Goal: Task Accomplishment & Management: Complete application form

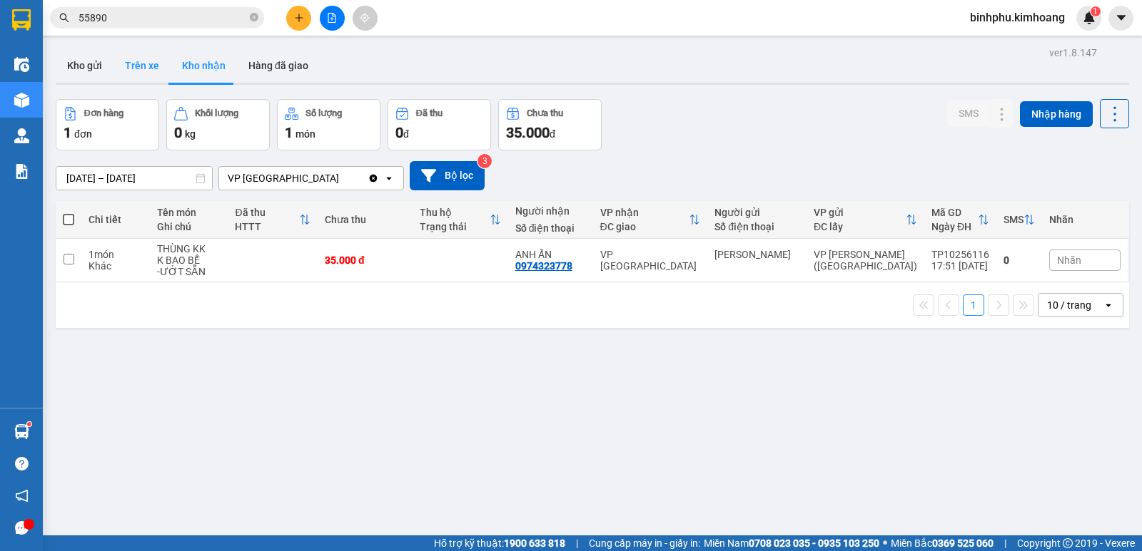
click at [148, 66] on button "Trên xe" at bounding box center [141, 66] width 57 height 34
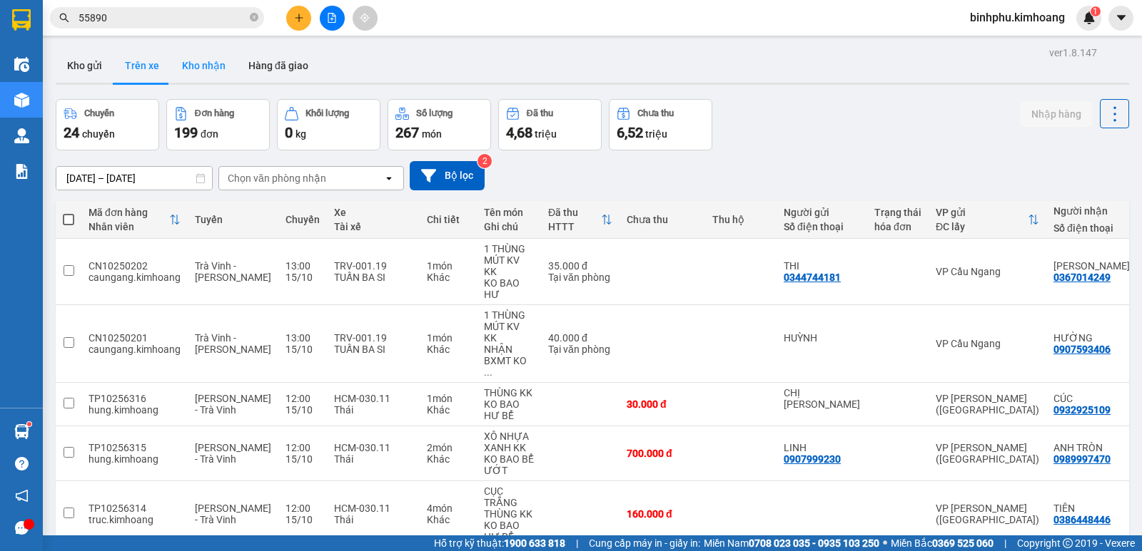
click at [211, 51] on button "Kho nhận" at bounding box center [204, 66] width 66 height 34
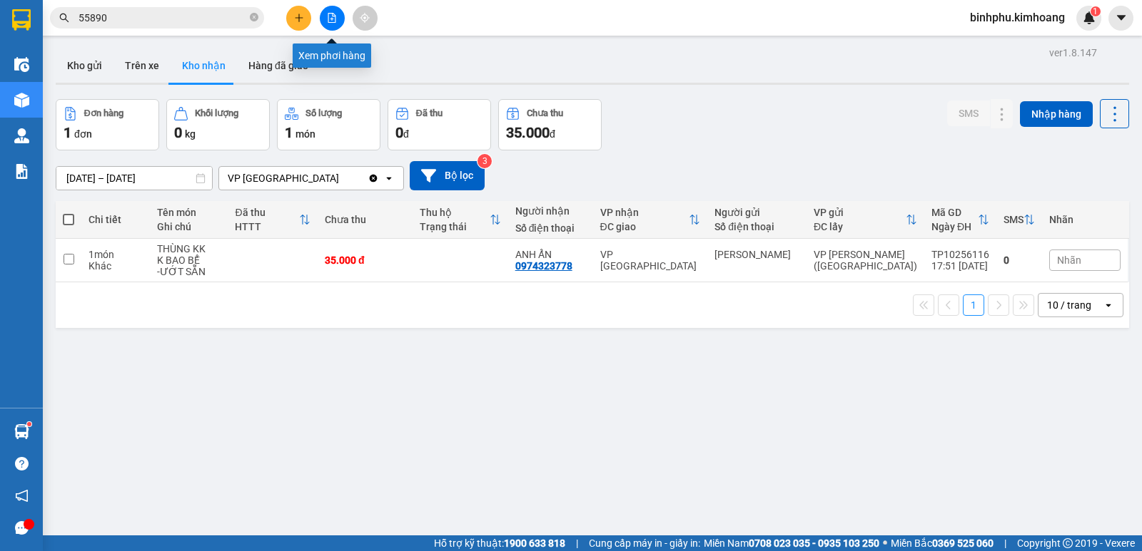
click at [333, 27] on button at bounding box center [332, 18] width 25 height 25
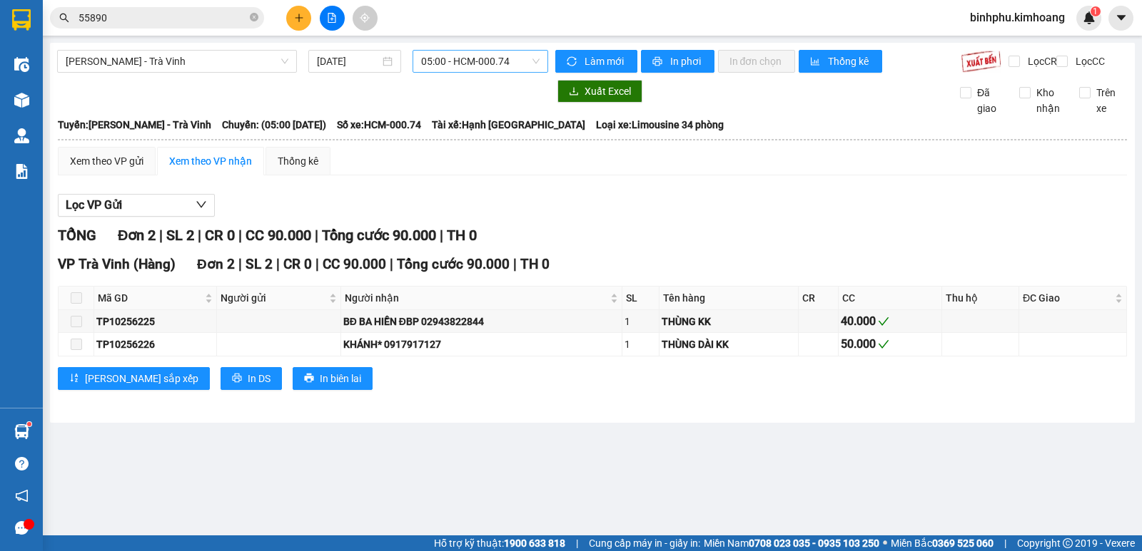
click at [457, 60] on span "05:00 - HCM-000.74" at bounding box center [480, 61] width 118 height 21
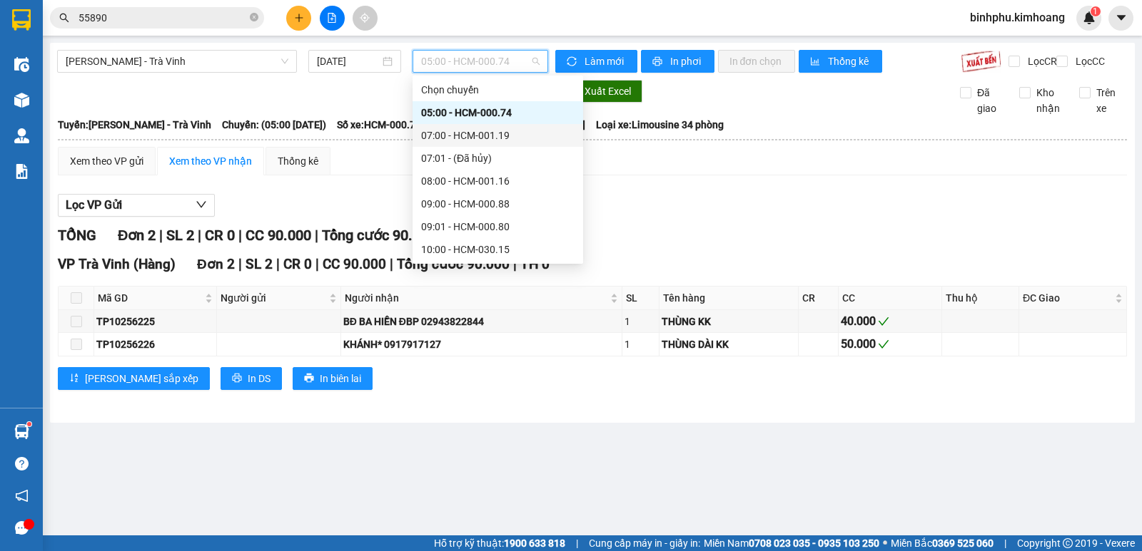
click at [456, 134] on div "07:00 - HCM-001.19" at bounding box center [497, 136] width 153 height 16
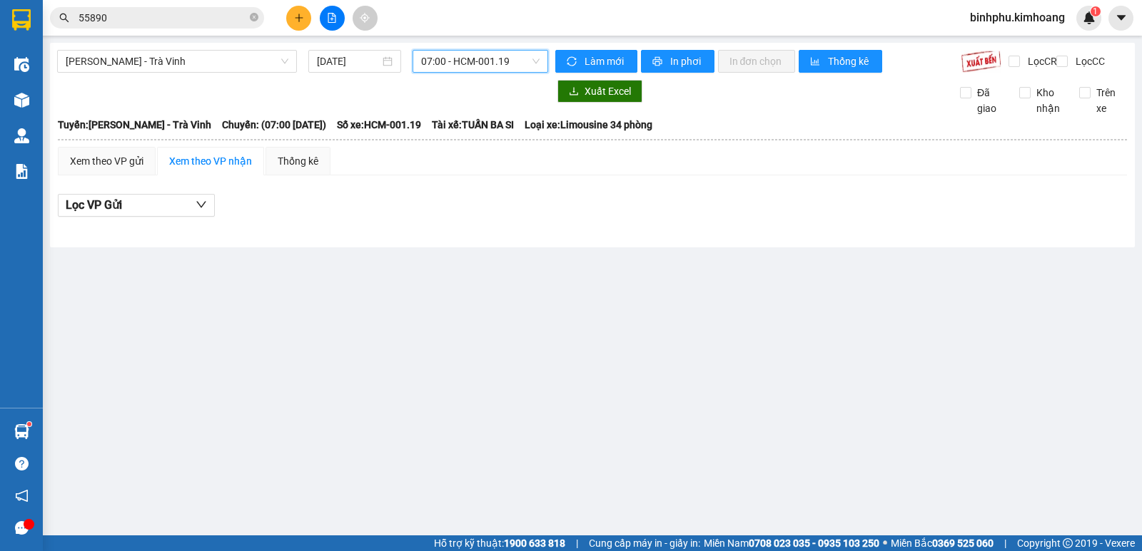
click at [472, 57] on span "07:00 - HCM-001.19" at bounding box center [480, 61] width 118 height 21
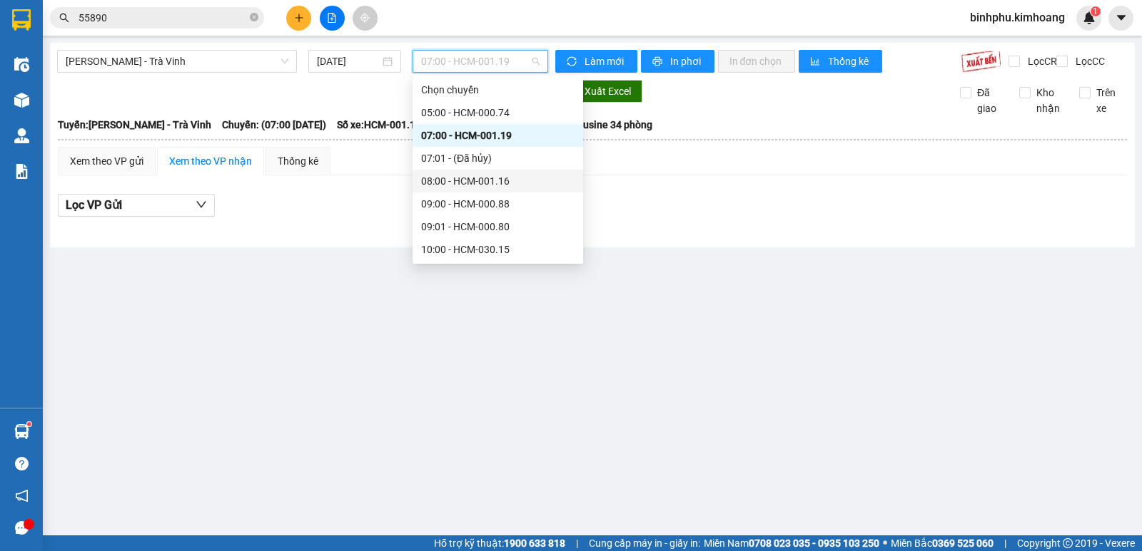
click at [464, 178] on div "08:00 - HCM-001.16" at bounding box center [497, 181] width 153 height 16
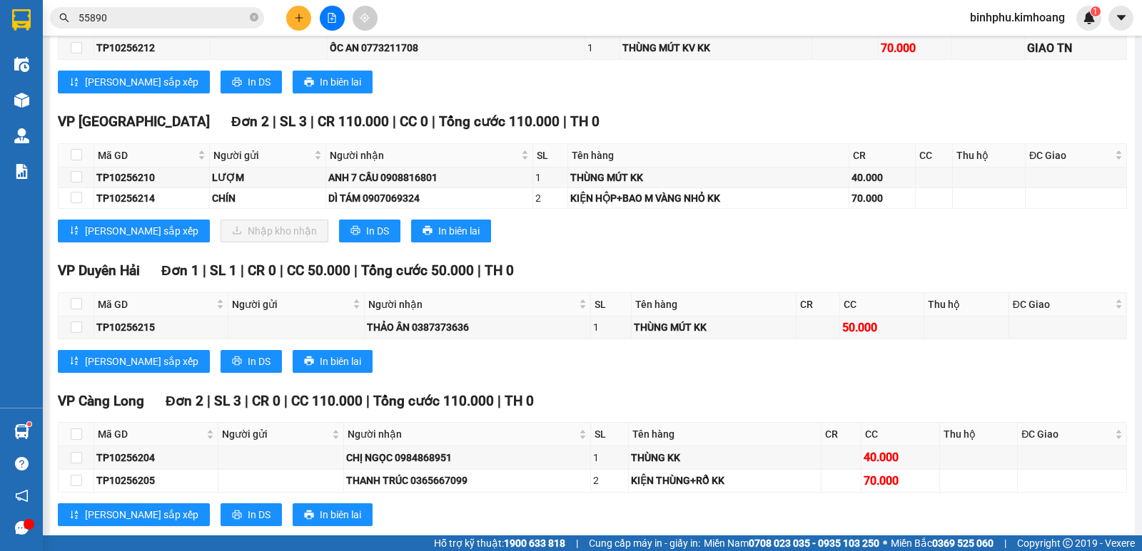
scroll to position [499, 0]
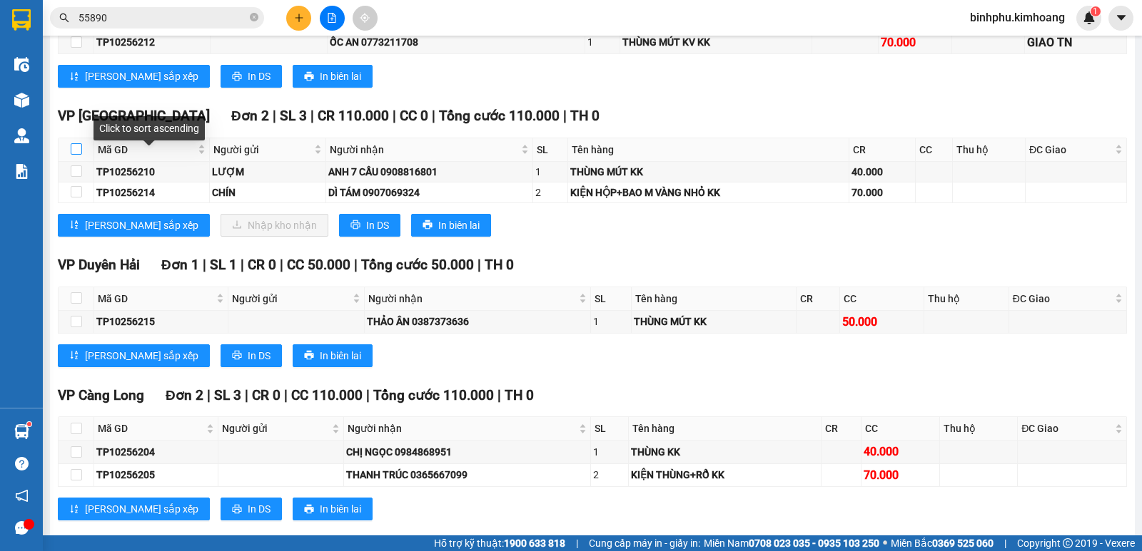
click at [77, 155] on input "checkbox" at bounding box center [76, 148] width 11 height 11
checkbox input "true"
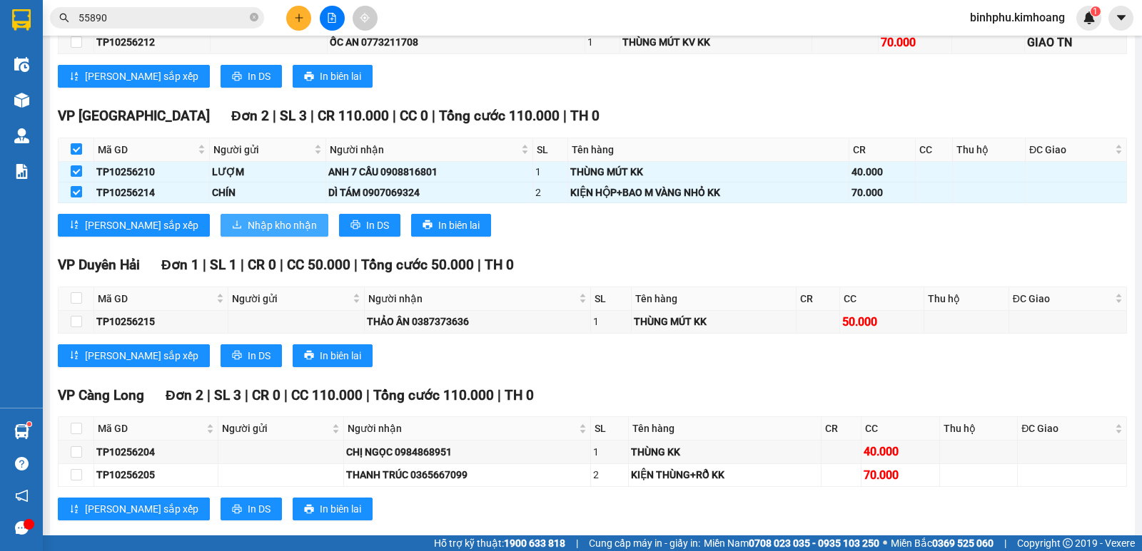
click at [248, 230] on span "Nhập kho nhận" at bounding box center [282, 226] width 69 height 16
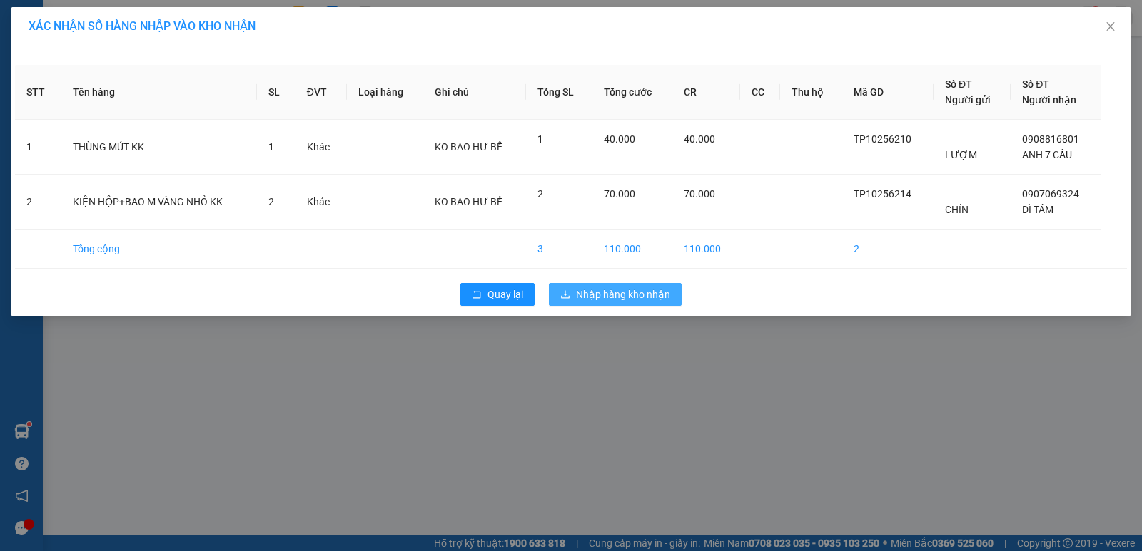
click at [557, 303] on button "Nhập hàng kho nhận" at bounding box center [615, 294] width 133 height 23
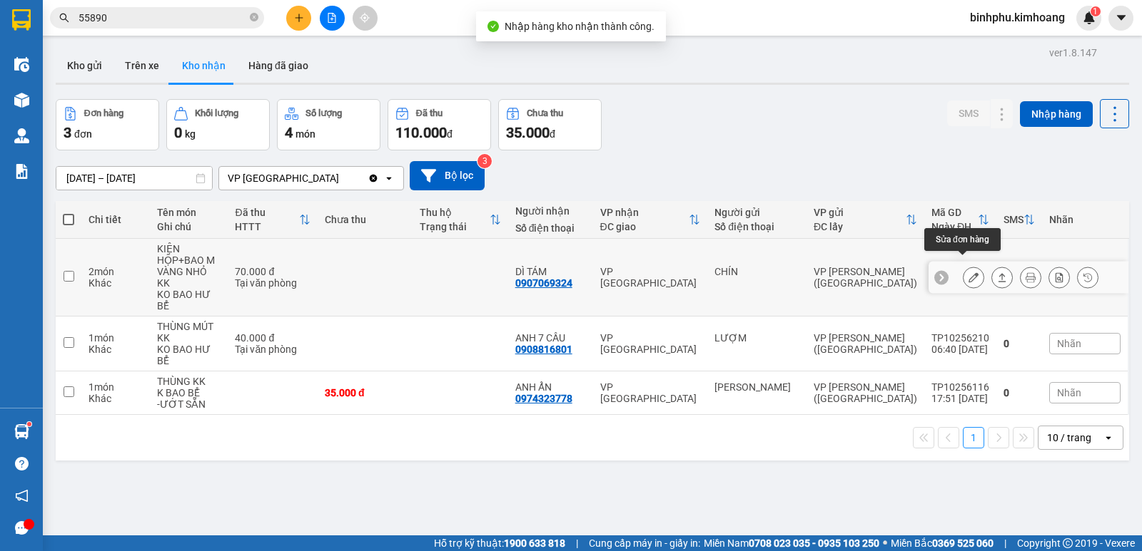
click at [963, 275] on button at bounding box center [973, 277] width 20 height 25
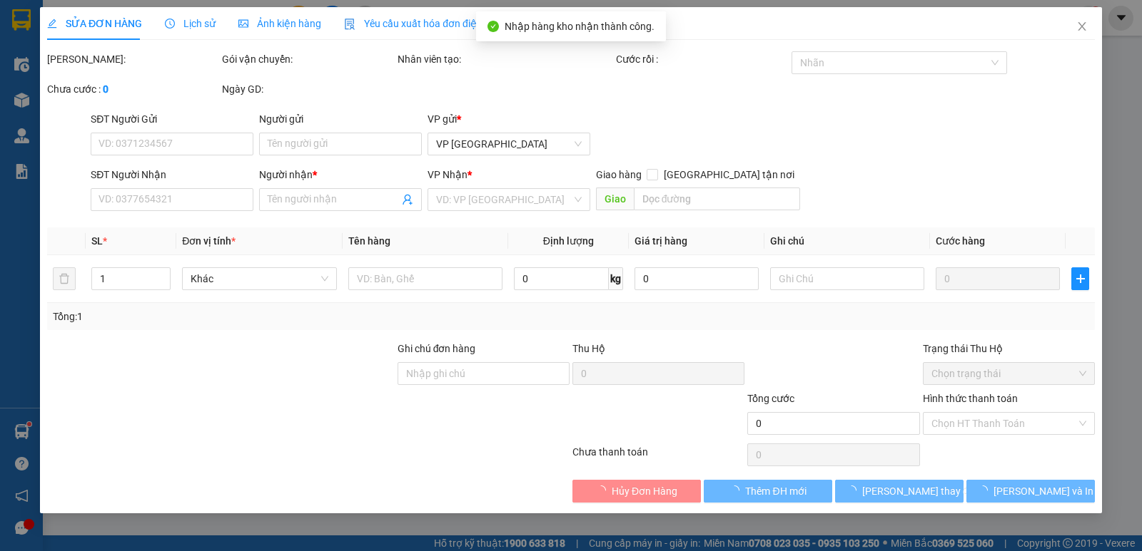
type input "CHÍN"
type input "0907069324"
type input "DÌ TÁM"
type input "70.000"
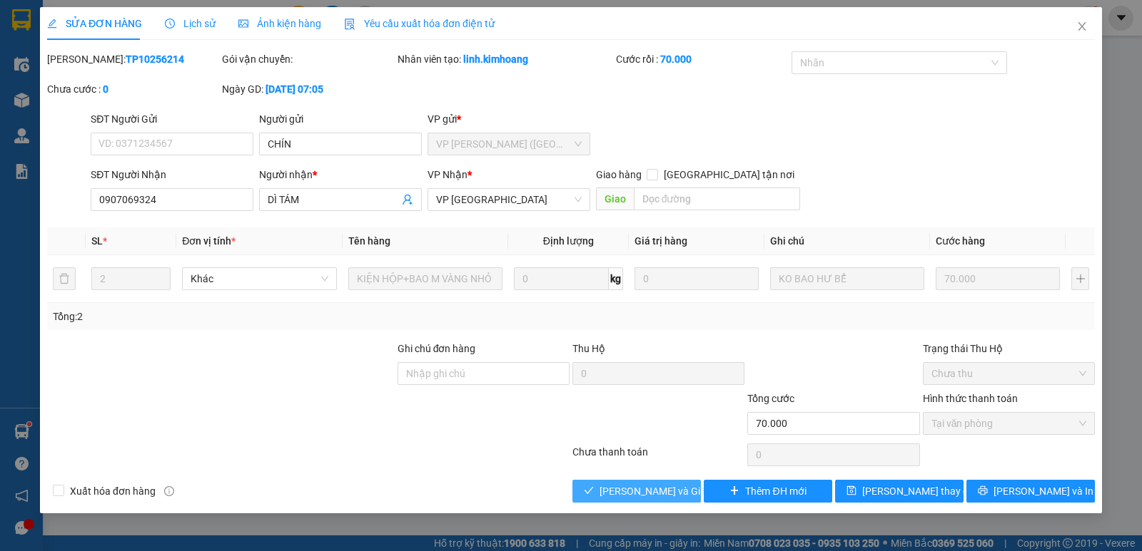
click at [689, 497] on button "[PERSON_NAME] và Giao hàng" at bounding box center [636, 491] width 128 height 23
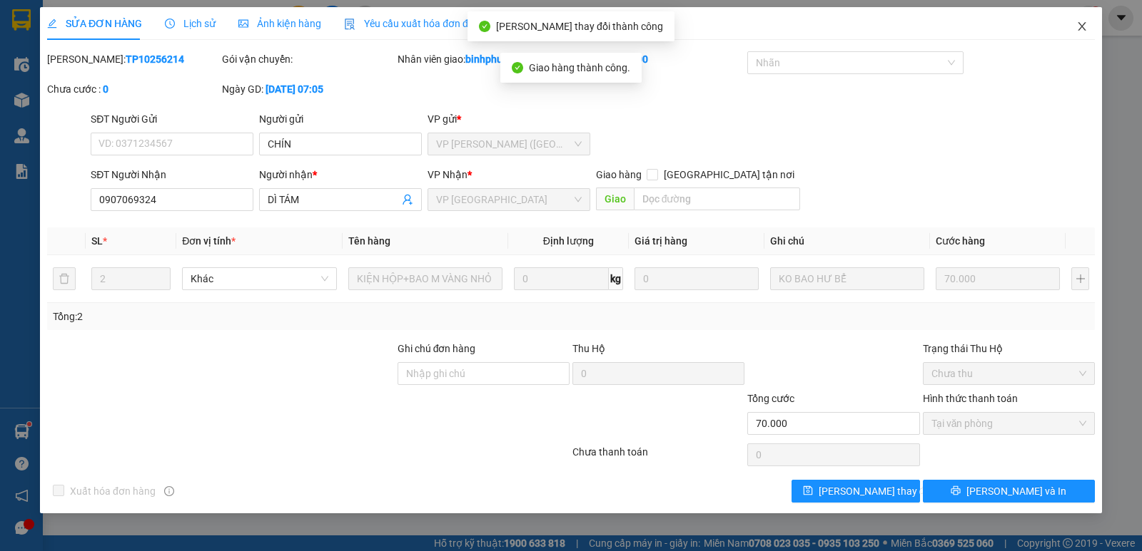
click at [1089, 34] on span "Close" at bounding box center [1082, 27] width 40 height 40
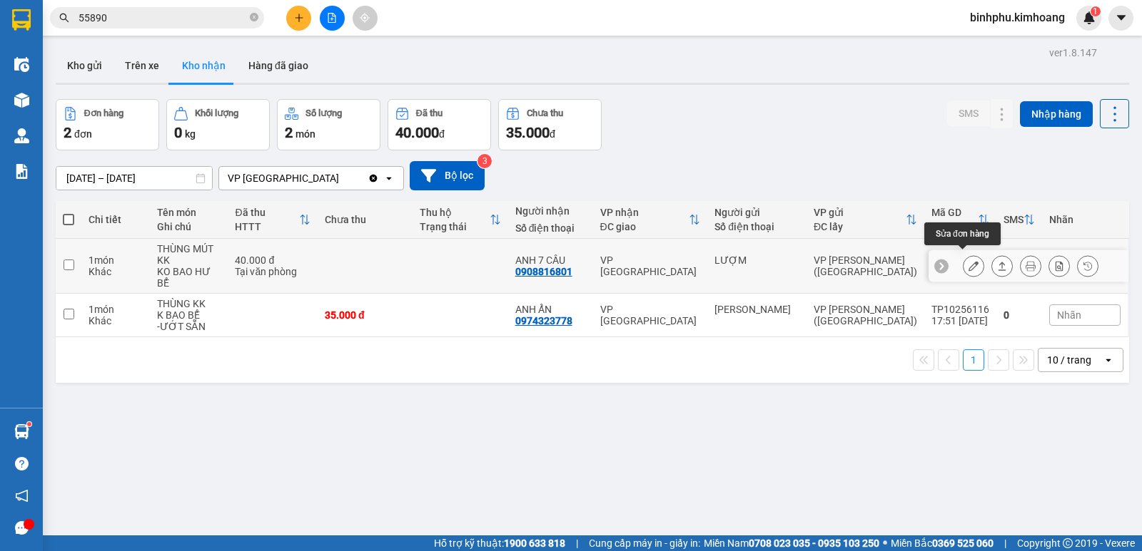
click at [968, 261] on icon at bounding box center [973, 266] width 10 height 10
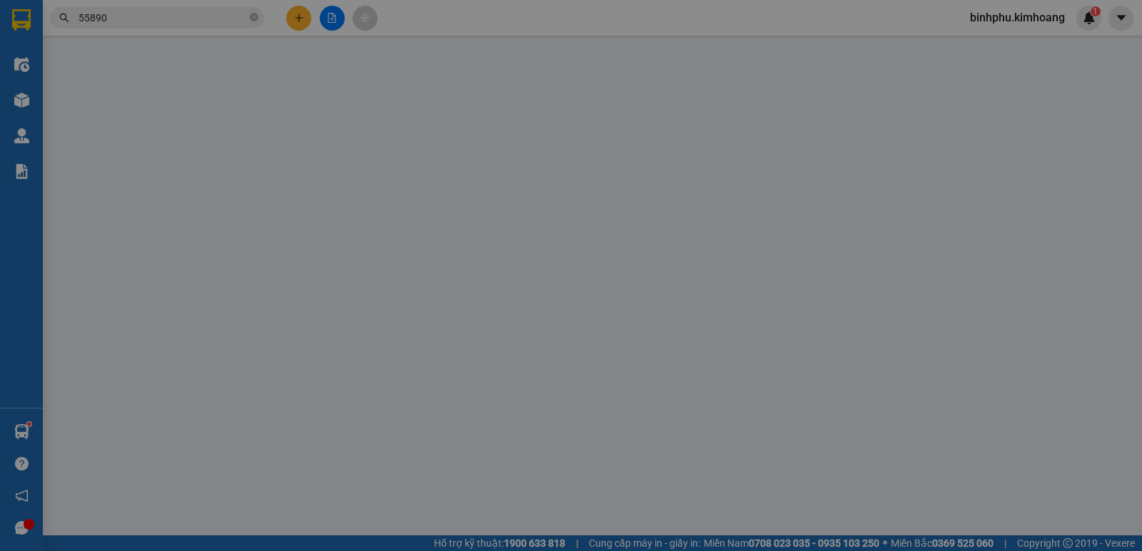
type input "LƯỢM"
type input "0908816801"
type input "ANH 7 CẦU"
type input "40.000"
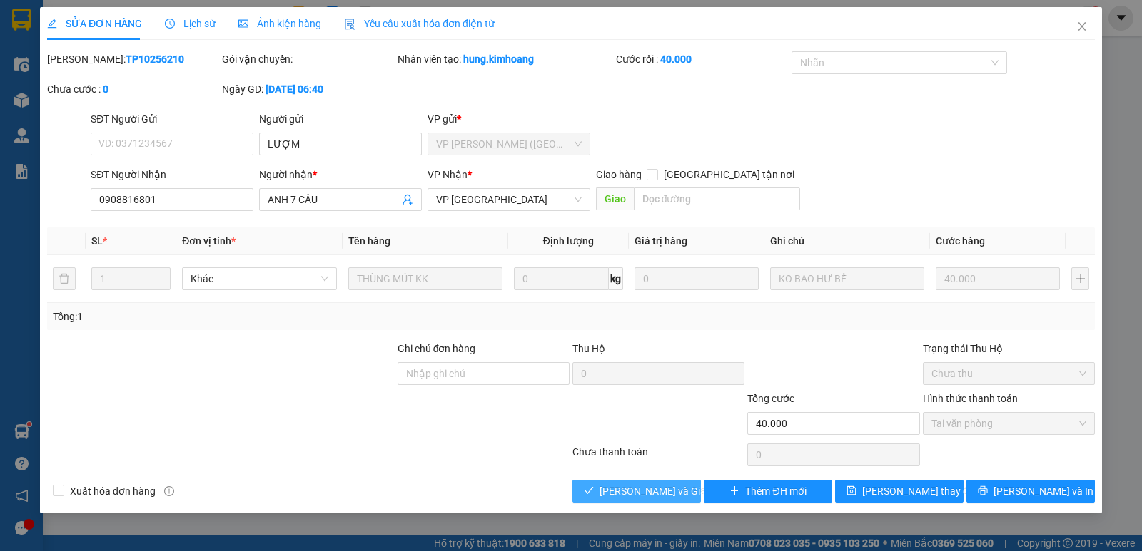
click at [594, 487] on icon "check" at bounding box center [589, 491] width 10 height 10
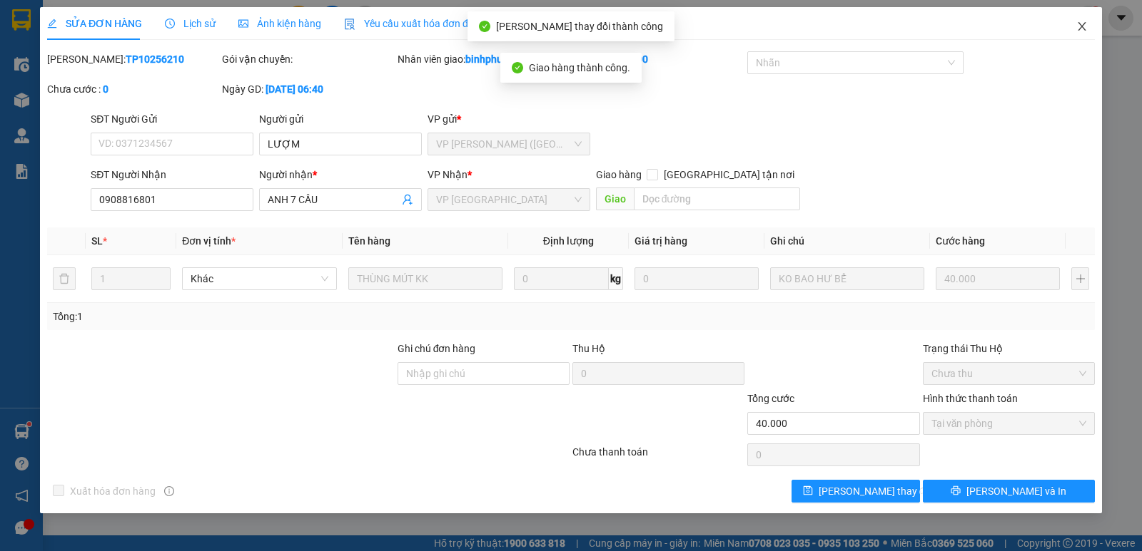
click at [1082, 29] on icon "close" at bounding box center [1081, 26] width 11 height 11
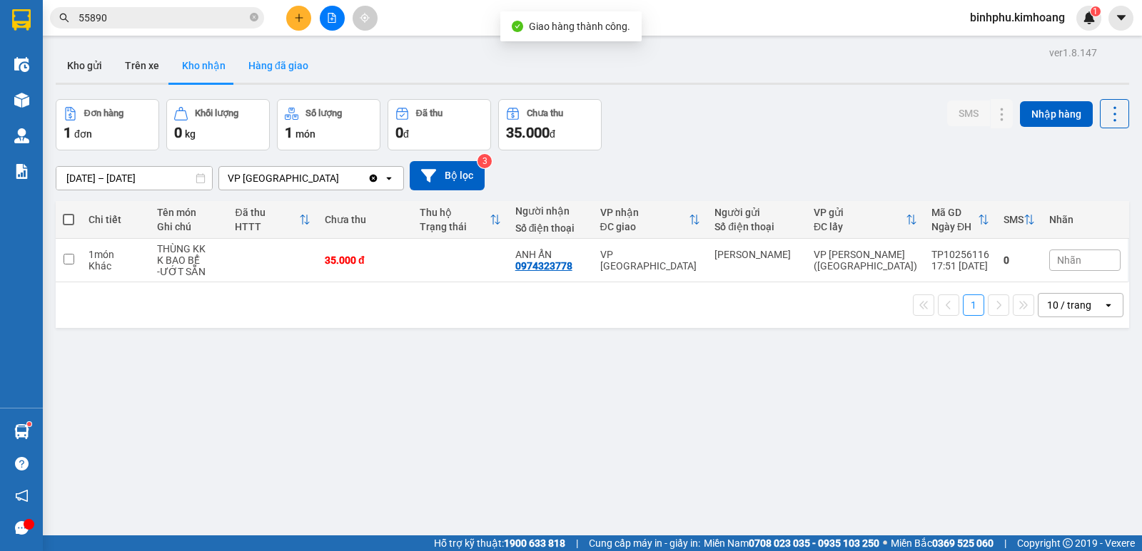
click at [287, 72] on button "Hàng đã giao" at bounding box center [278, 66] width 83 height 34
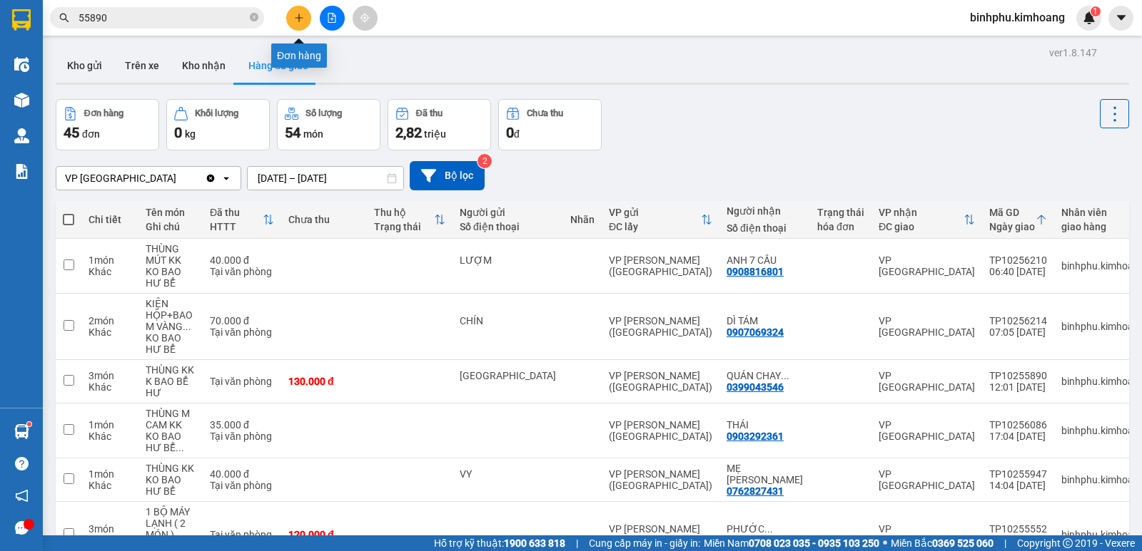
click at [298, 11] on button at bounding box center [298, 18] width 25 height 25
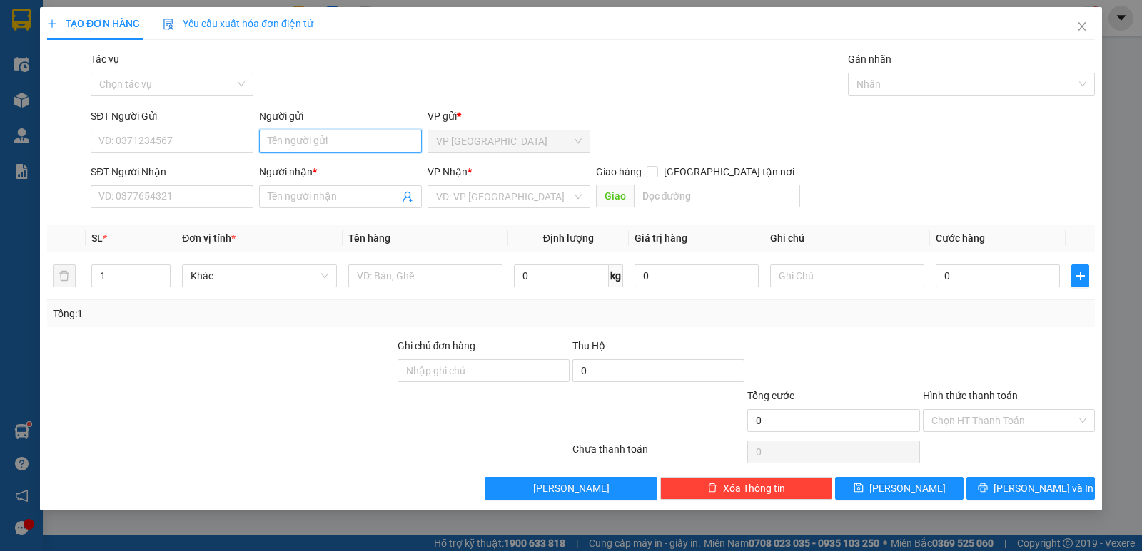
click at [316, 141] on input "Người gửi" at bounding box center [340, 141] width 163 height 23
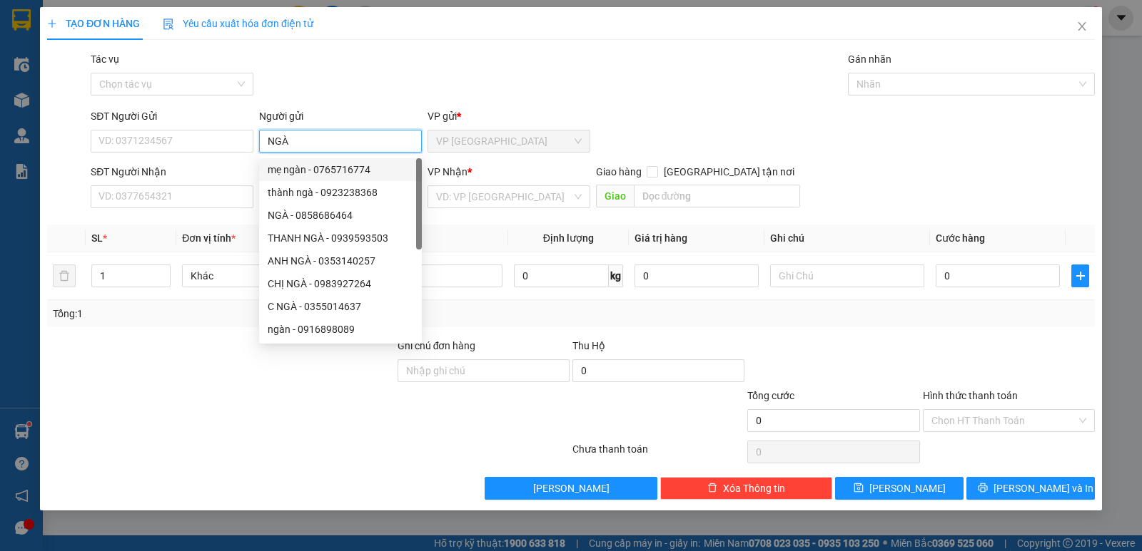
type input "NGÀ"
click at [328, 76] on div "Tác vụ Chọn tác vụ Gán nhãn Nhãn" at bounding box center [593, 76] width 1010 height 50
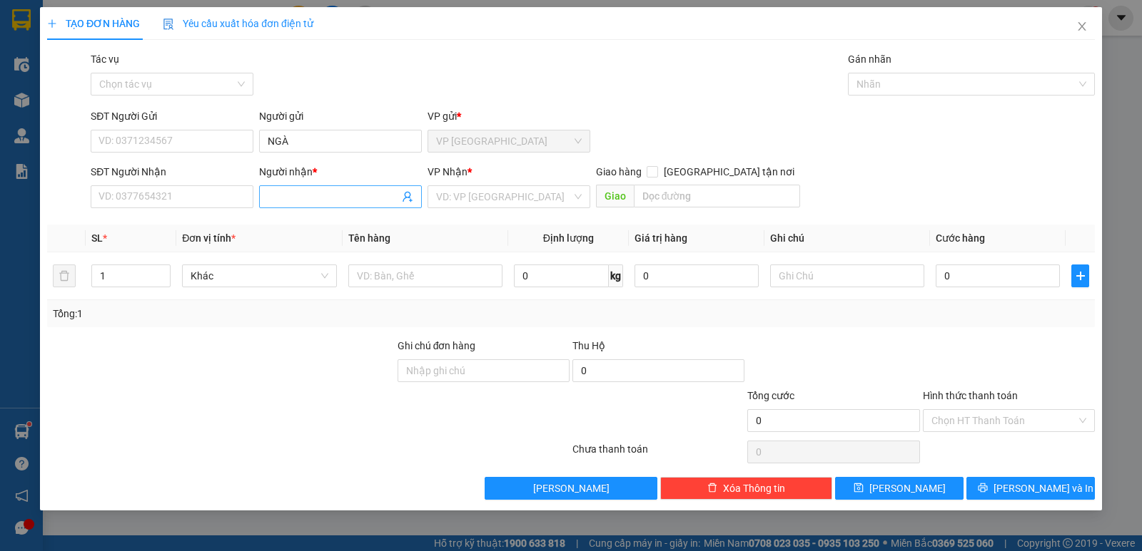
click at [330, 197] on input "Người nhận *" at bounding box center [333, 197] width 131 height 16
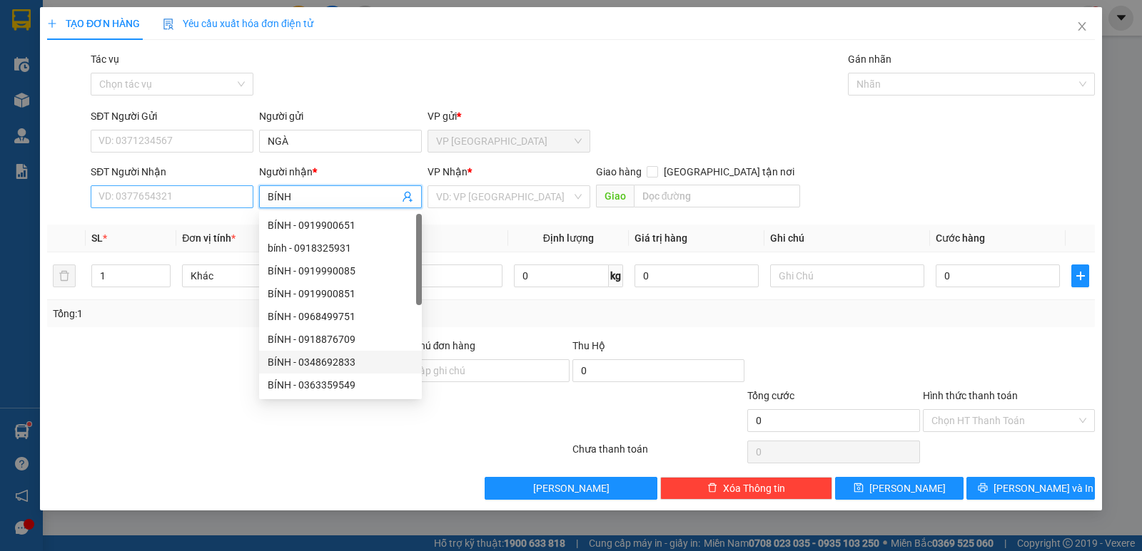
type input "BÍNH"
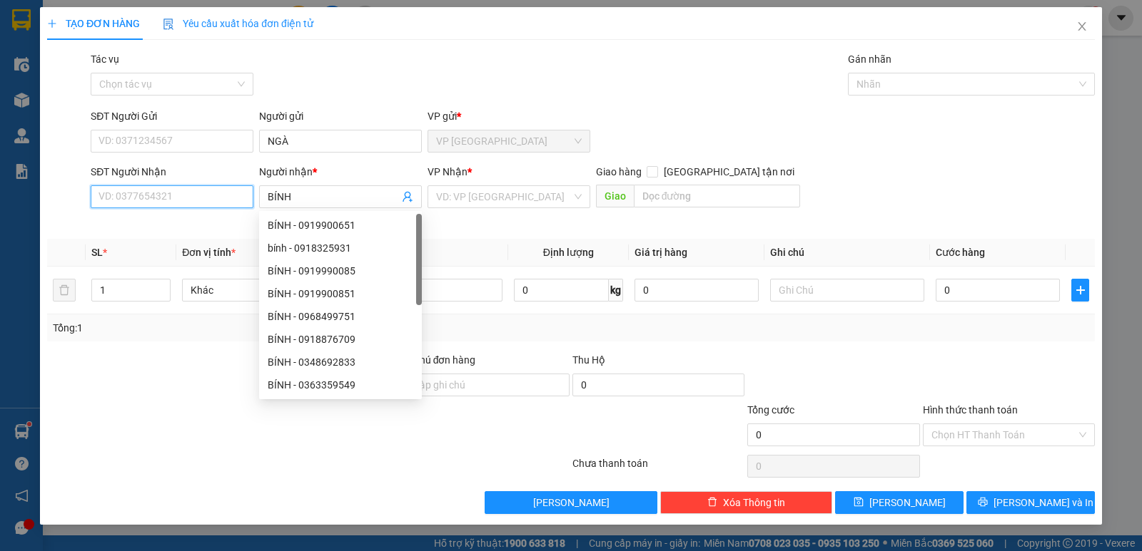
click at [161, 196] on input "SĐT Người Nhận" at bounding box center [172, 196] width 163 height 23
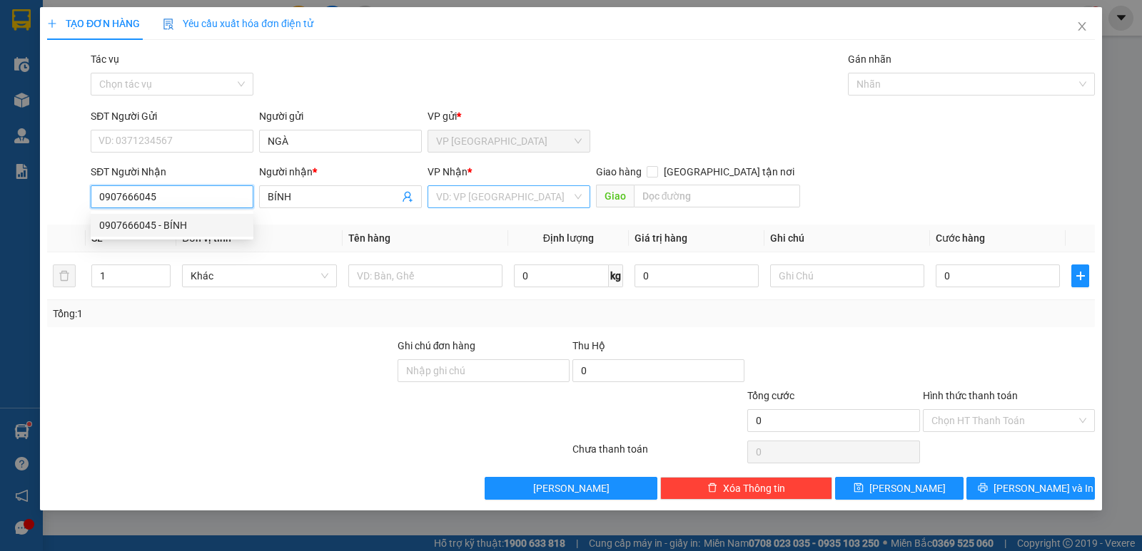
type input "0907666045"
click at [510, 189] on input "search" at bounding box center [504, 196] width 136 height 21
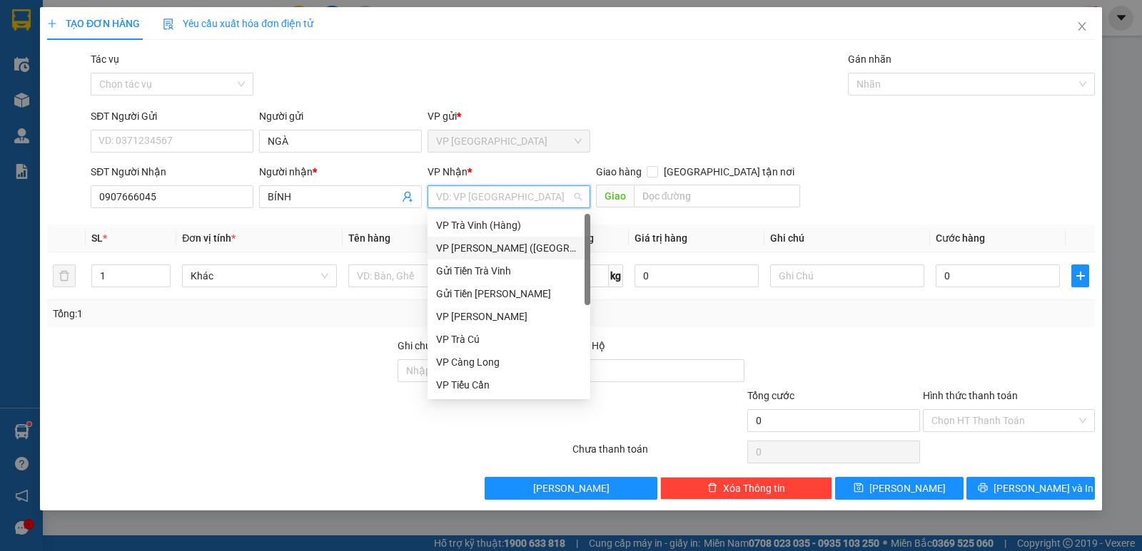
click at [496, 254] on div "VP [PERSON_NAME] ([GEOGRAPHIC_DATA])" at bounding box center [509, 248] width 146 height 16
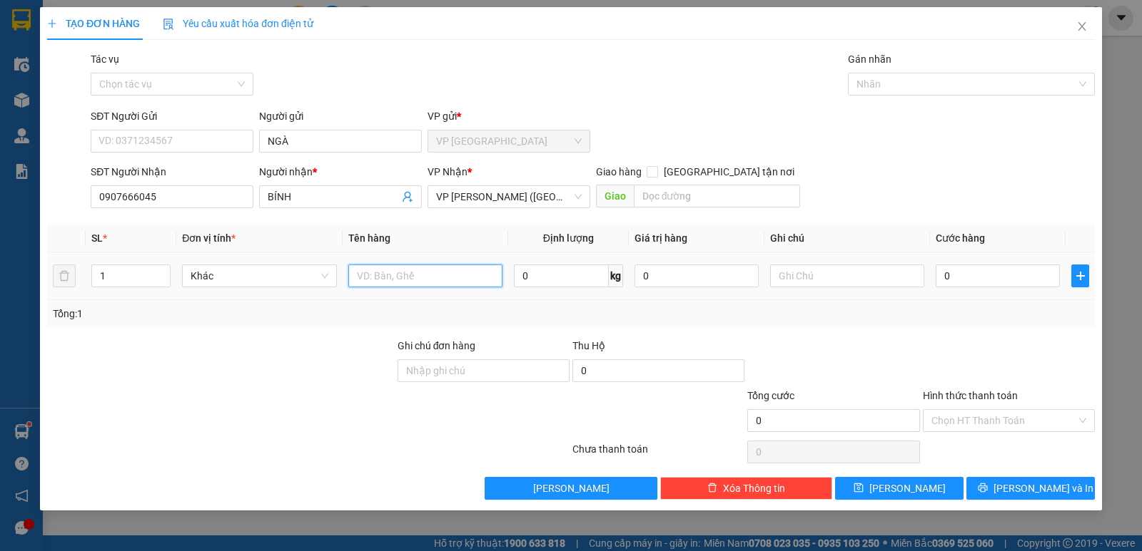
click at [438, 279] on input "text" at bounding box center [425, 276] width 154 height 23
type input "1 THÙNG MÚT TRẮNG BỊCH ĐEN NHỎ TRÊN"
click at [827, 280] on input "text" at bounding box center [847, 276] width 154 height 23
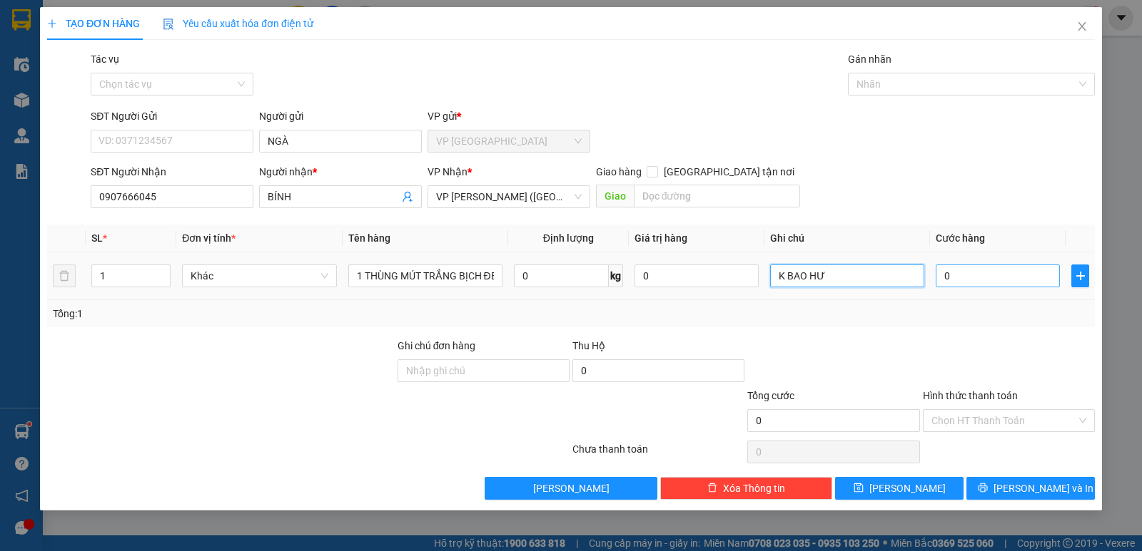
type input "K BAO HƯ"
click at [962, 278] on input "0" at bounding box center [997, 276] width 124 height 23
click at [940, 278] on input "0" at bounding box center [997, 276] width 124 height 23
type input "40"
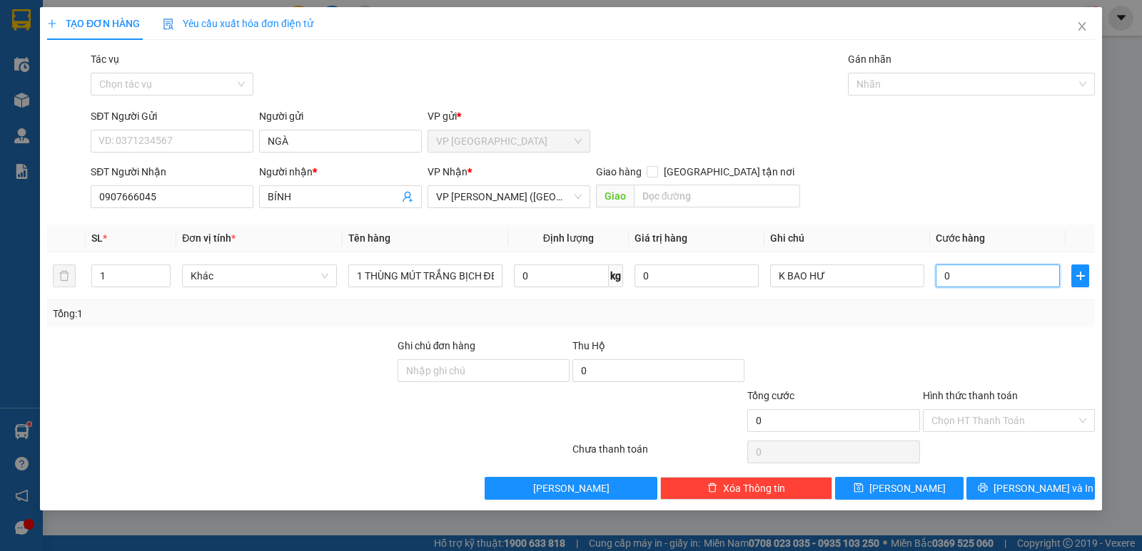
type input "40"
click at [1053, 199] on div "SĐT Người Nhận 0907666045 Người nhận * BÍNH VP Nhận * VP [PERSON_NAME] (Hàng) G…" at bounding box center [593, 189] width 1010 height 50
type input "40.000"
click at [1060, 422] on input "Hình thức thanh toán" at bounding box center [1003, 420] width 145 height 21
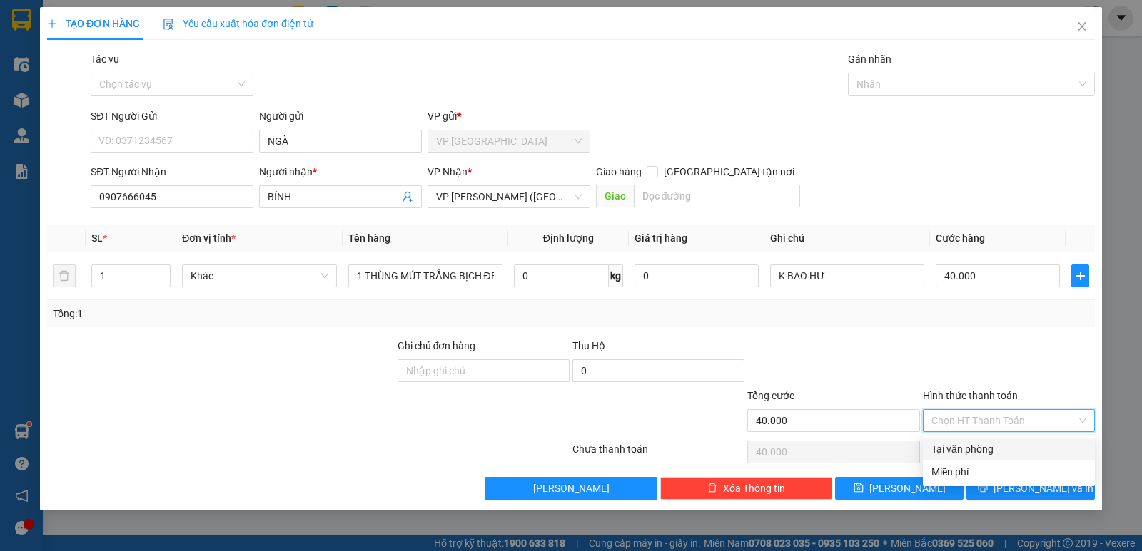
click at [1044, 452] on div "Tại văn phòng" at bounding box center [1008, 450] width 155 height 16
type input "0"
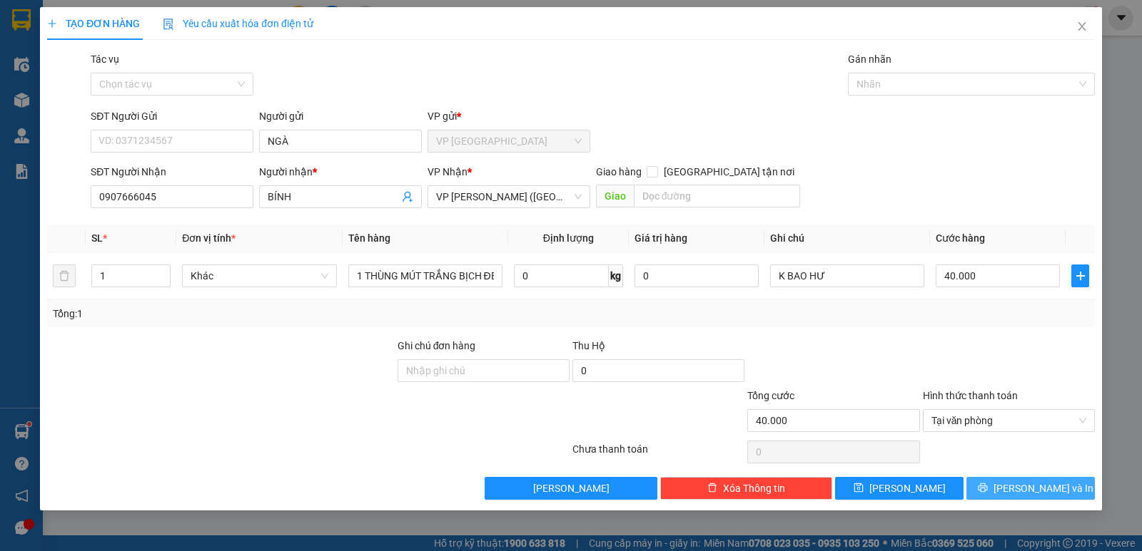
click at [1051, 493] on span "[PERSON_NAME] và In" at bounding box center [1043, 489] width 100 height 16
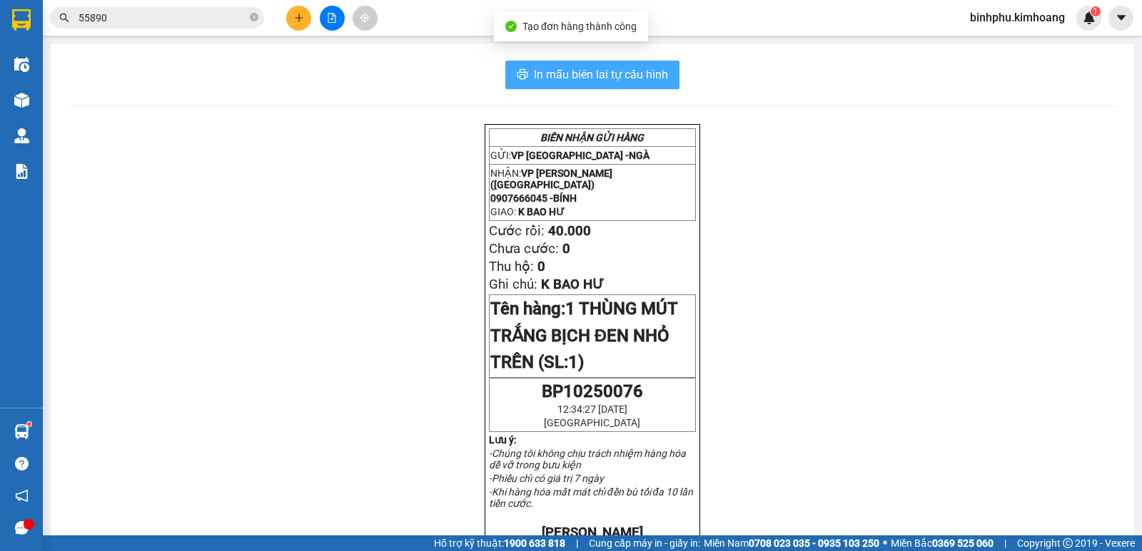
click at [576, 69] on span "In mẫu biên lai tự cấu hình" at bounding box center [601, 75] width 134 height 18
